Goal: Transaction & Acquisition: Purchase product/service

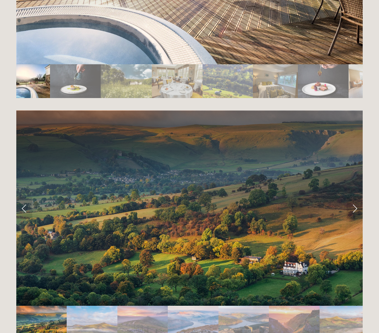
scroll to position [1424, 0]
click at [359, 197] on link "Next Slide" at bounding box center [355, 208] width 16 height 22
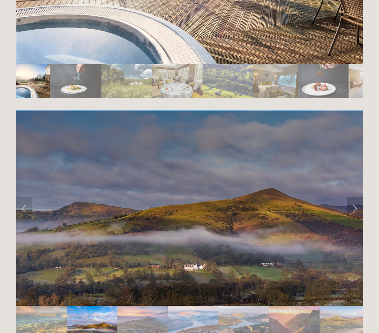
click at [352, 197] on link "Next Slide" at bounding box center [355, 208] width 16 height 22
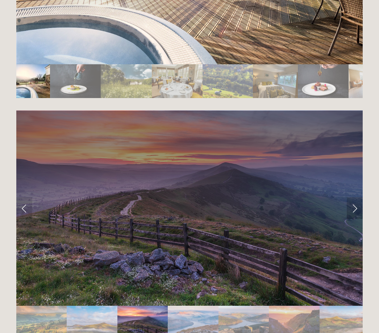
click at [352, 197] on link "Next Slide" at bounding box center [355, 208] width 16 height 22
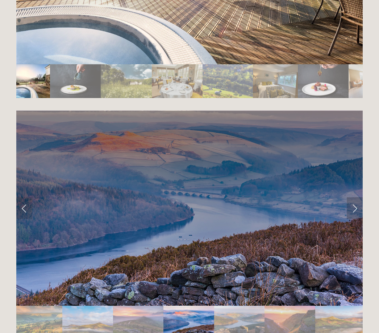
click at [352, 197] on link "Next Slide" at bounding box center [355, 208] width 16 height 22
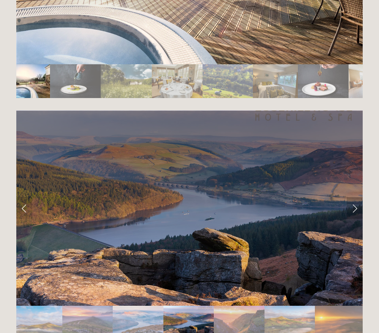
click at [353, 197] on link "Next Slide" at bounding box center [355, 208] width 16 height 22
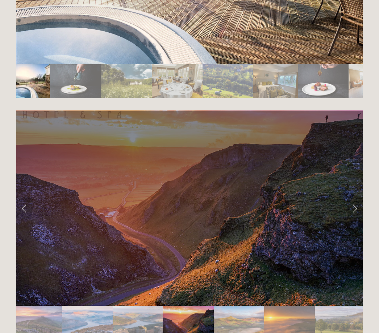
click at [353, 197] on link "Next Slide" at bounding box center [355, 208] width 16 height 22
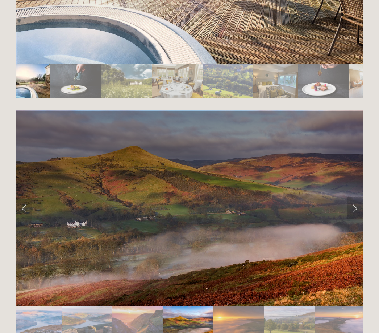
click at [353, 197] on link "Next Slide" at bounding box center [355, 208] width 16 height 22
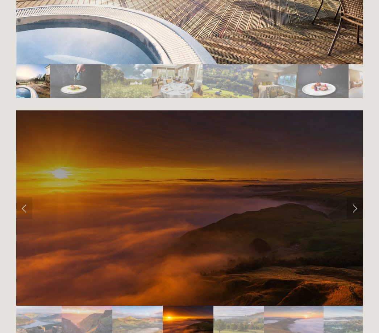
click at [352, 197] on link "Next Slide" at bounding box center [355, 208] width 16 height 22
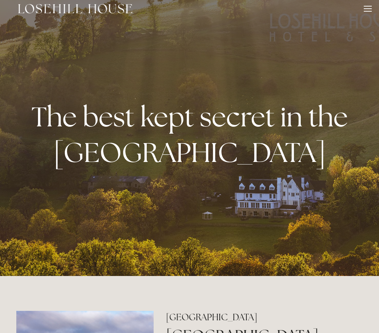
scroll to position [8, 0]
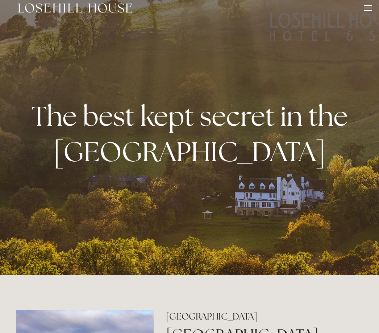
click at [344, 275] on div at bounding box center [189, 133] width 379 height 283
click at [369, 12] on div at bounding box center [368, 9] width 8 height 8
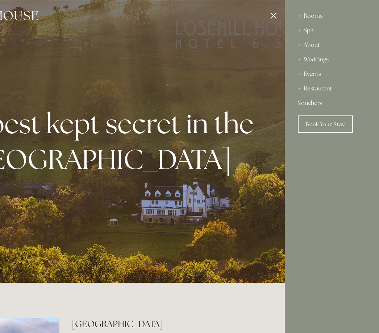
click at [318, 74] on div "Events" at bounding box center [332, 74] width 68 height 15
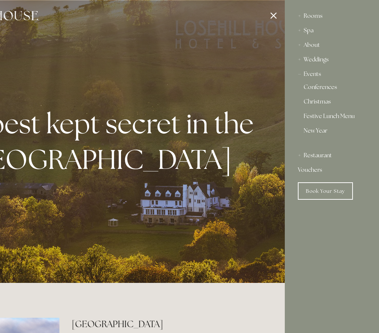
click at [315, 32] on div "Spa" at bounding box center [332, 30] width 68 height 15
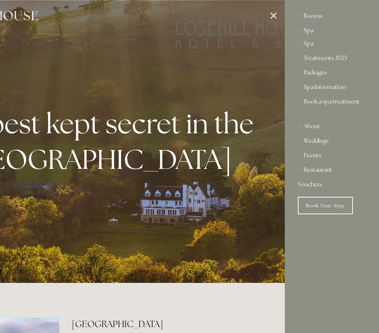
click at [181, 208] on div at bounding box center [95, 166] width 379 height 333
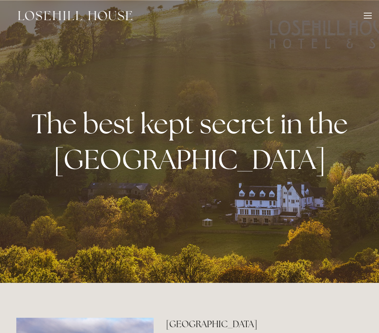
click at [376, 17] on header "Rooms Rooms Your Stay Book a stay Offers Spa" at bounding box center [189, 15] width 379 height 31
click at [371, 13] on div at bounding box center [368, 17] width 8 height 8
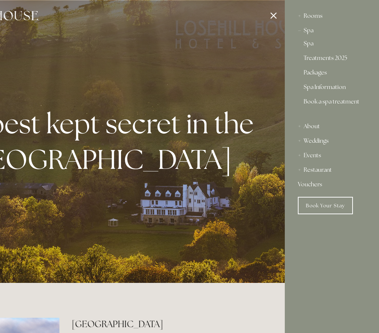
click at [367, 16] on nav "Rooms Rooms Your Stay Book a stay Offers Spa Spa" at bounding box center [332, 120] width 94 height 240
click at [322, 21] on div "Rooms" at bounding box center [332, 16] width 68 height 15
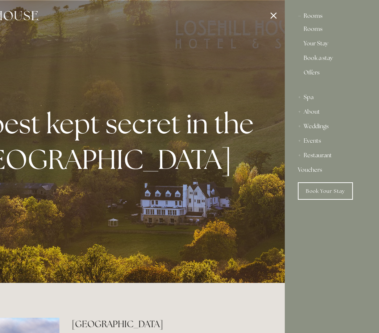
click at [321, 18] on div "Rooms" at bounding box center [332, 16] width 68 height 15
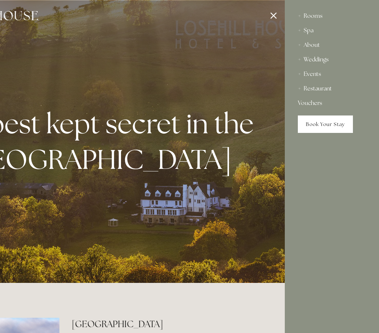
click at [332, 122] on link "Book Your Stay" at bounding box center [325, 123] width 55 height 17
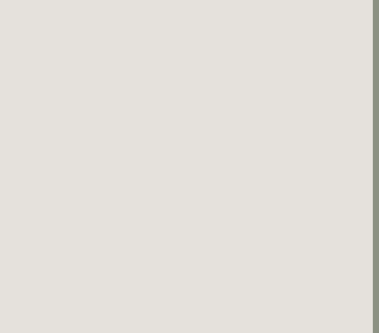
scroll to position [0, 6]
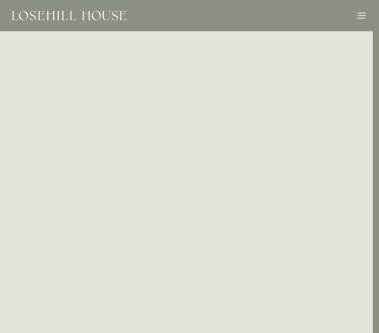
click at [364, 14] on div at bounding box center [362, 17] width 8 height 8
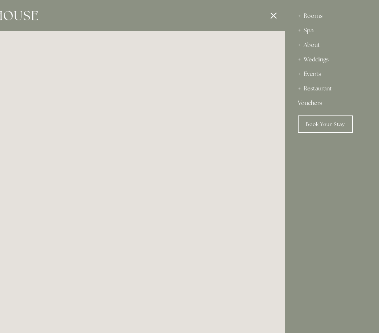
click at [318, 33] on div "Spa" at bounding box center [332, 30] width 68 height 15
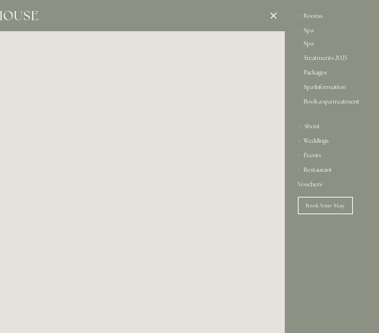
click at [325, 73] on link "Packages" at bounding box center [332, 74] width 57 height 9
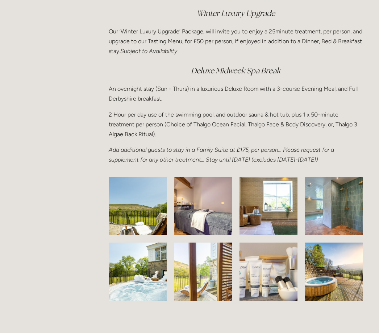
scroll to position [1009, 0]
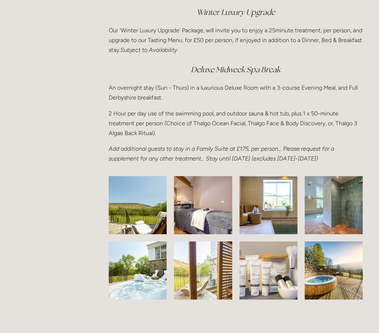
click at [342, 224] on img at bounding box center [334, 205] width 80 height 58
click at [335, 218] on img at bounding box center [334, 205] width 80 height 58
click at [337, 219] on img at bounding box center [334, 205] width 80 height 58
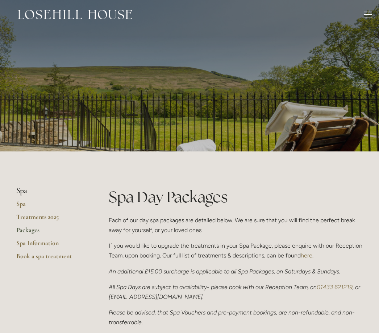
scroll to position [1, 0]
click at [377, 15] on header "Rooms Rooms Your Stay Book a stay Offers Spa" at bounding box center [189, 14] width 379 height 31
click at [373, 12] on header "Rooms Rooms Your Stay Book a stay Offers Spa" at bounding box center [189, 14] width 379 height 31
click at [368, 18] on div at bounding box center [368, 16] width 8 height 8
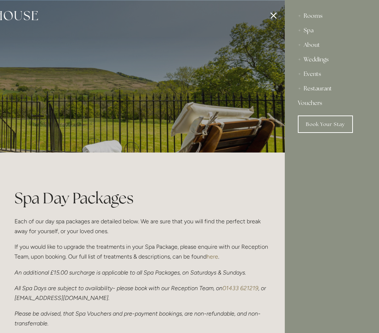
scroll to position [0, 0]
click at [320, 45] on div "About" at bounding box center [332, 45] width 68 height 15
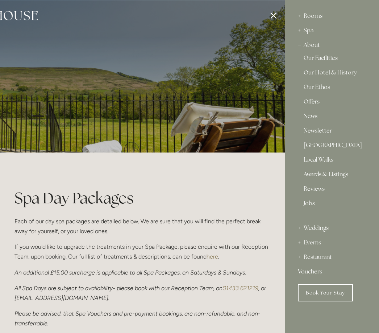
click at [328, 58] on link "Our Facilities" at bounding box center [332, 59] width 57 height 9
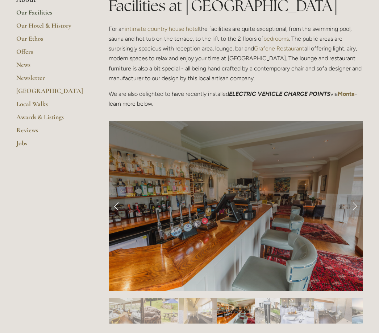
scroll to position [192, 0]
click at [360, 210] on link "Next Slide" at bounding box center [355, 206] width 16 height 22
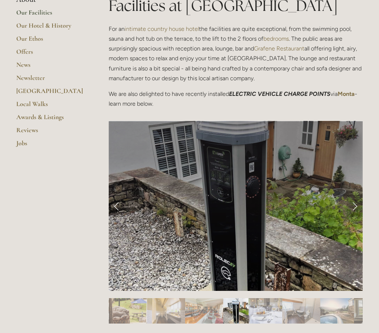
click at [361, 208] on link "Next Slide" at bounding box center [355, 206] width 16 height 22
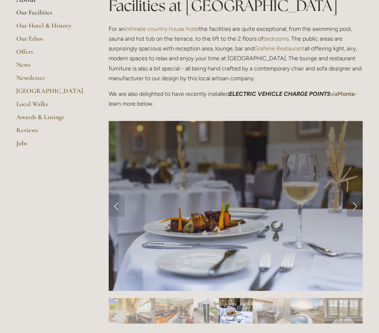
click at [359, 207] on link "Next Slide" at bounding box center [355, 206] width 16 height 22
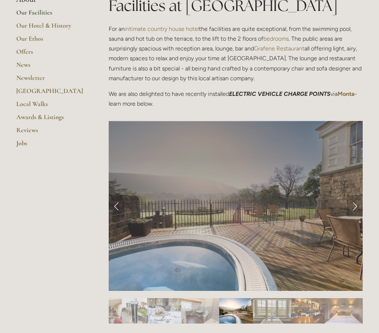
click at [357, 212] on link "Next Slide" at bounding box center [355, 206] width 16 height 22
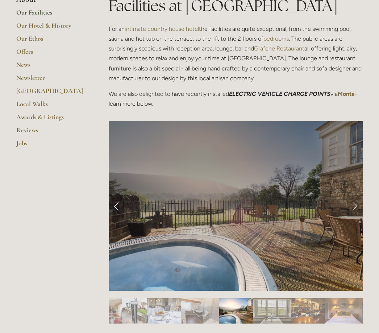
click at [357, 209] on link "Next Slide" at bounding box center [355, 206] width 16 height 22
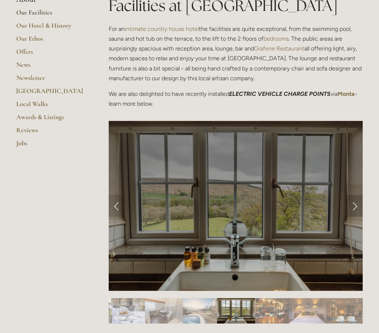
click at [354, 213] on link "Next Slide" at bounding box center [355, 206] width 16 height 22
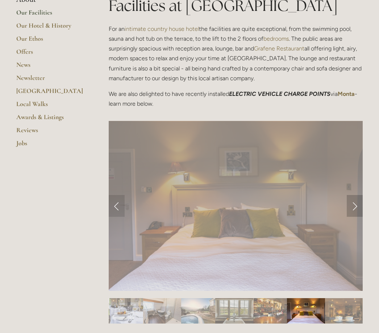
click at [358, 210] on link "Next Slide" at bounding box center [355, 206] width 16 height 22
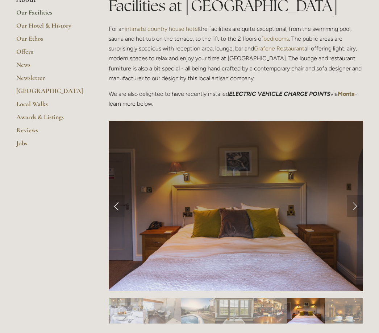
click at [357, 208] on link "Next Slide" at bounding box center [355, 206] width 16 height 22
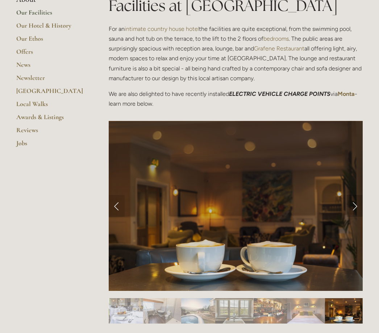
click at [357, 211] on link "Next Slide" at bounding box center [355, 206] width 16 height 22
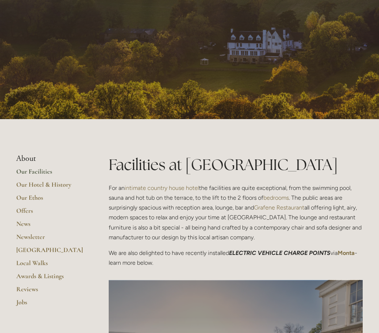
scroll to position [0, 0]
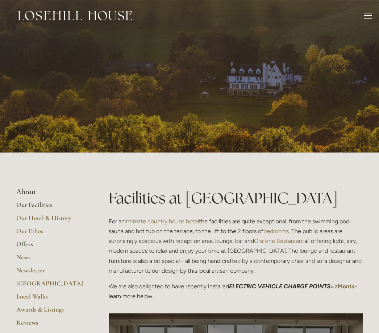
click at [29, 245] on link "Offers" at bounding box center [50, 246] width 69 height 13
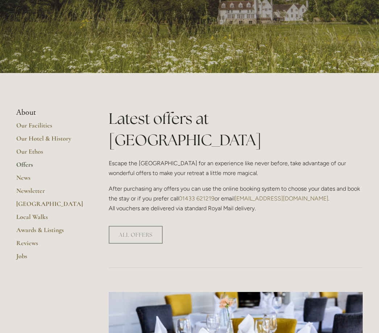
scroll to position [79, 0]
click at [141, 226] on link "ALL OFFERS" at bounding box center [136, 235] width 54 height 18
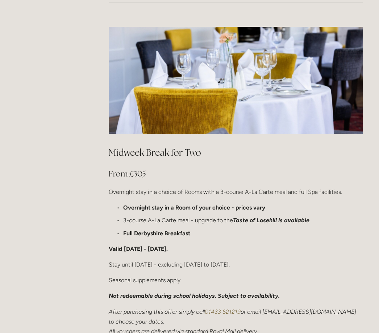
scroll to position [344, 0]
click at [268, 97] on img at bounding box center [236, 80] width 254 height 107
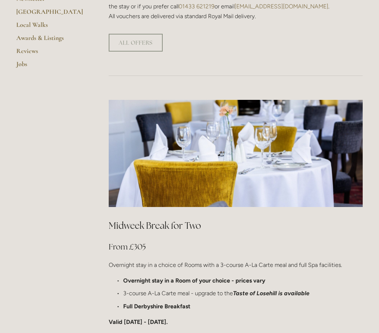
scroll to position [271, 0]
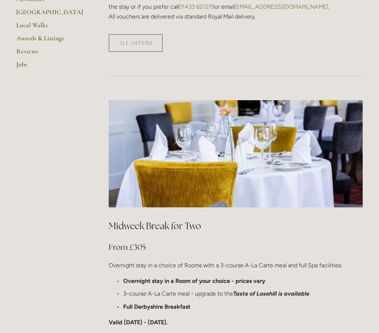
click at [263, 137] on img at bounding box center [236, 153] width 254 height 107
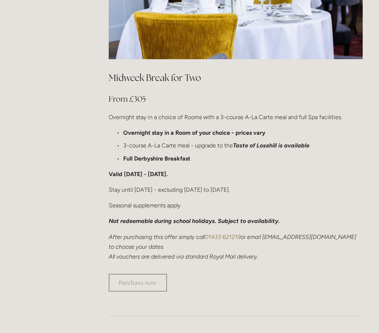
scroll to position [419, 0]
click at [153, 274] on link "Purchase now" at bounding box center [138, 283] width 58 height 18
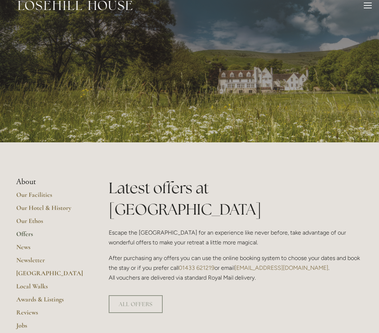
scroll to position [0, 0]
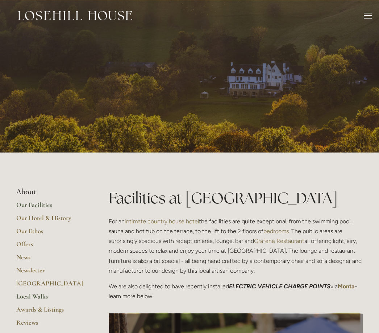
click at [43, 295] on link "Local Walks" at bounding box center [50, 298] width 69 height 13
